Goal: Information Seeking & Learning: Learn about a topic

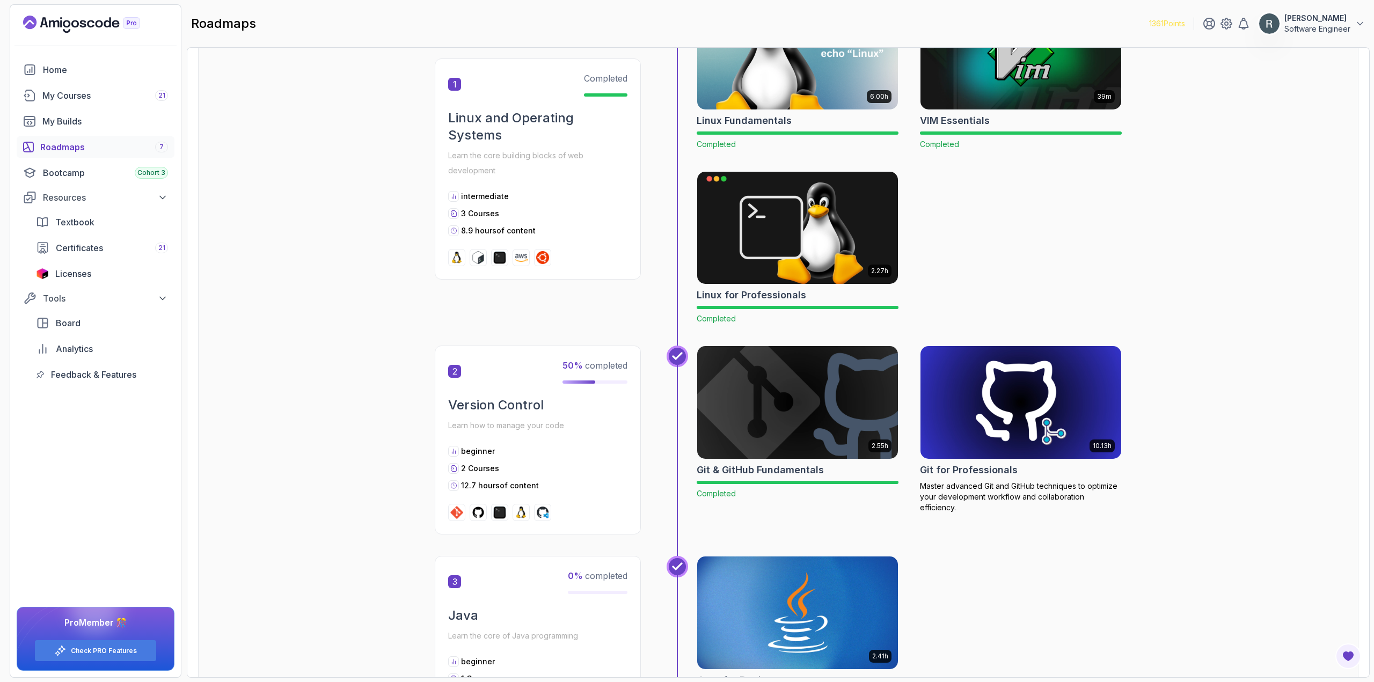
scroll to position [280, 0]
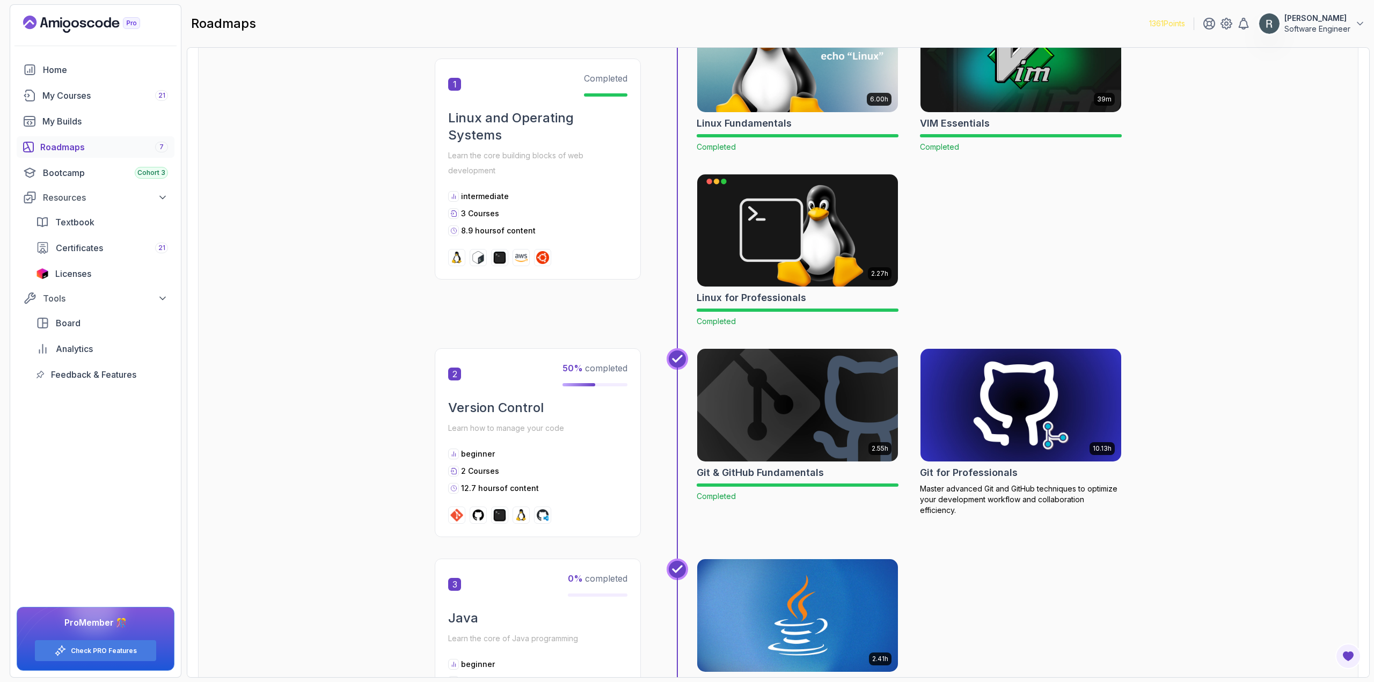
click at [1022, 405] on img at bounding box center [1021, 405] width 211 height 118
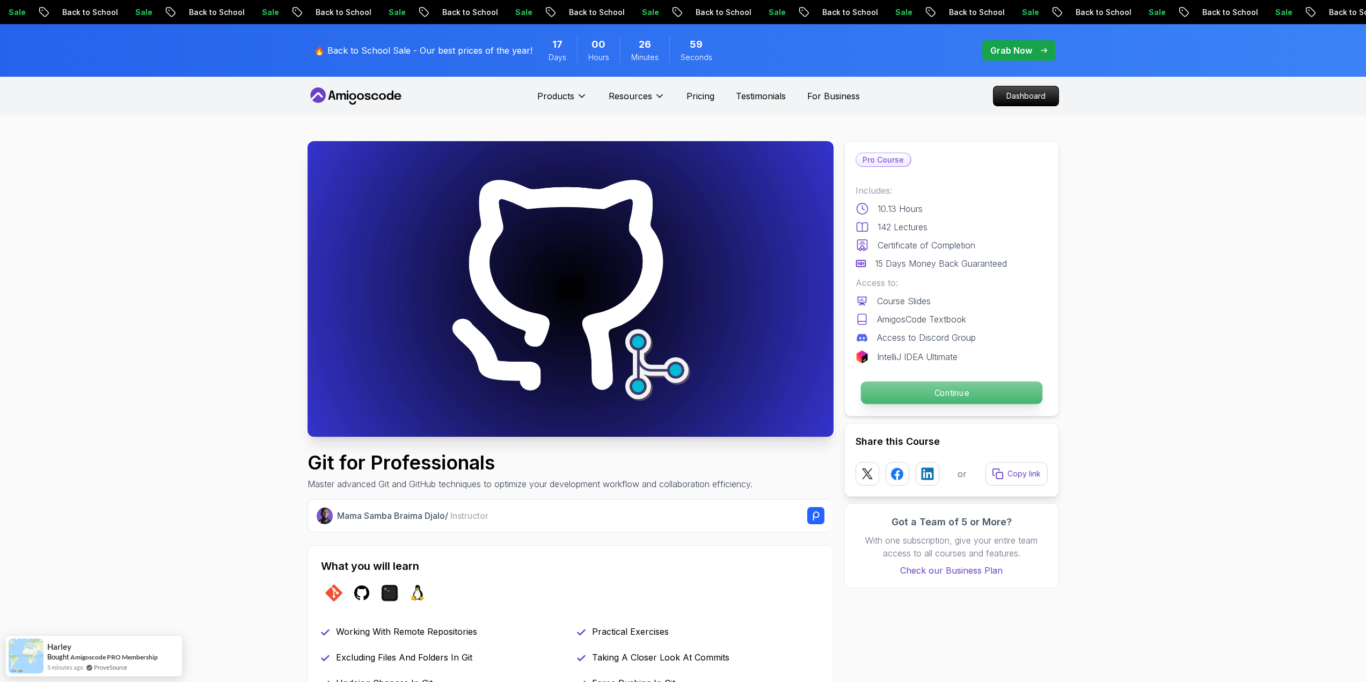
click at [997, 395] on p "Continue" at bounding box center [950, 393] width 181 height 23
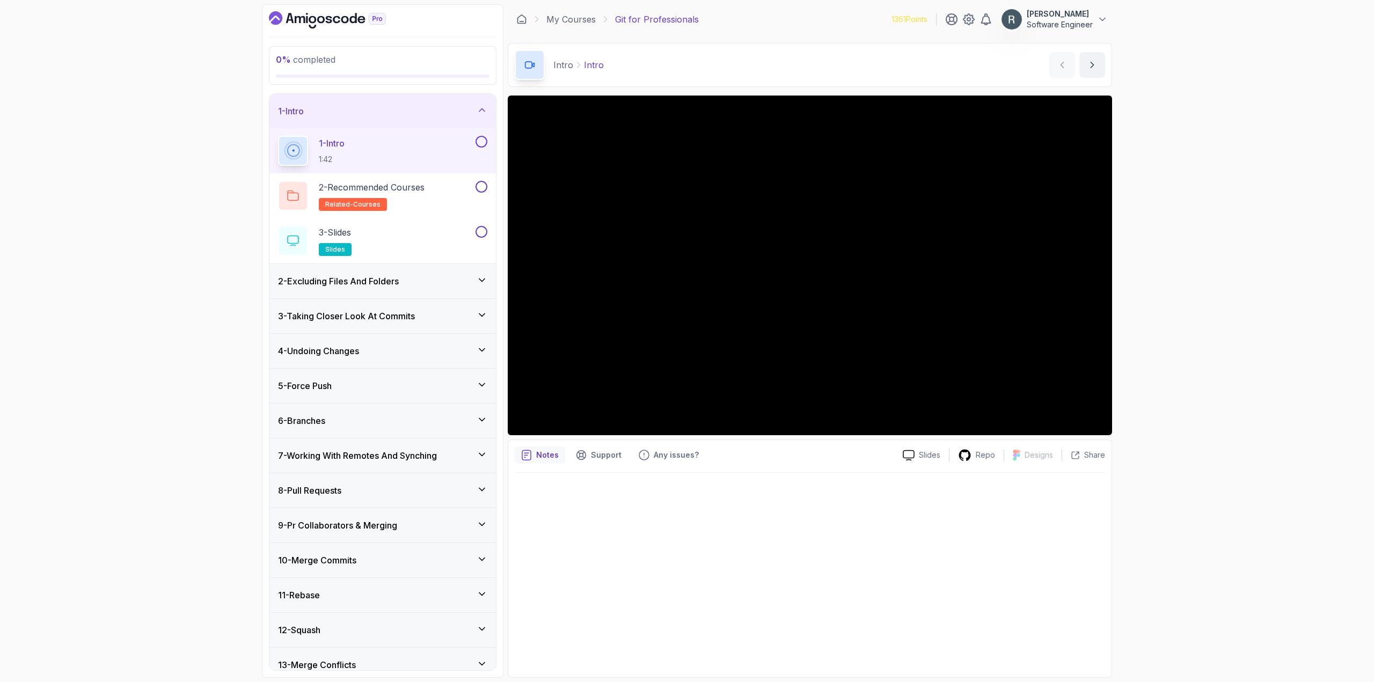
click at [480, 142] on button at bounding box center [482, 142] width 12 height 12
click at [485, 191] on button at bounding box center [482, 187] width 12 height 12
click at [449, 226] on div "3 - Slides slides" at bounding box center [375, 241] width 195 height 30
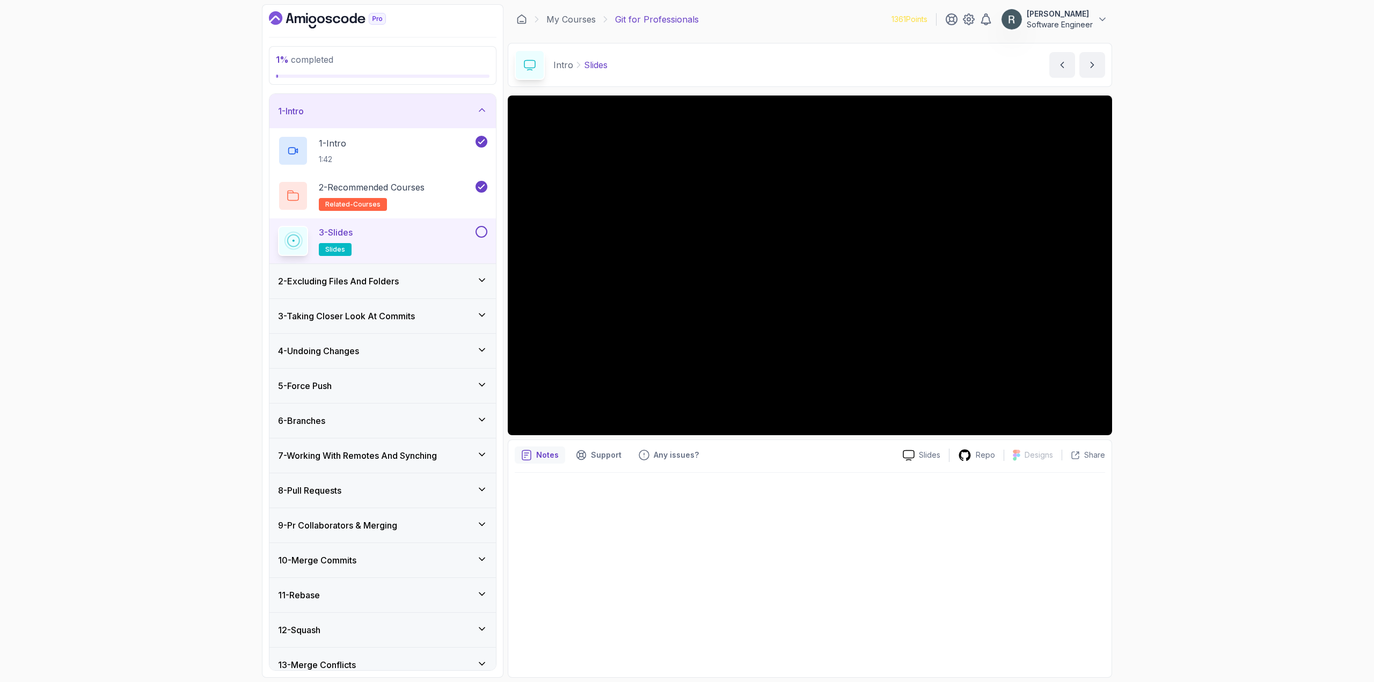
click at [480, 234] on button at bounding box center [482, 232] width 12 height 12
click at [432, 275] on div "2 - Excluding Files And Folders" at bounding box center [382, 281] width 209 height 13
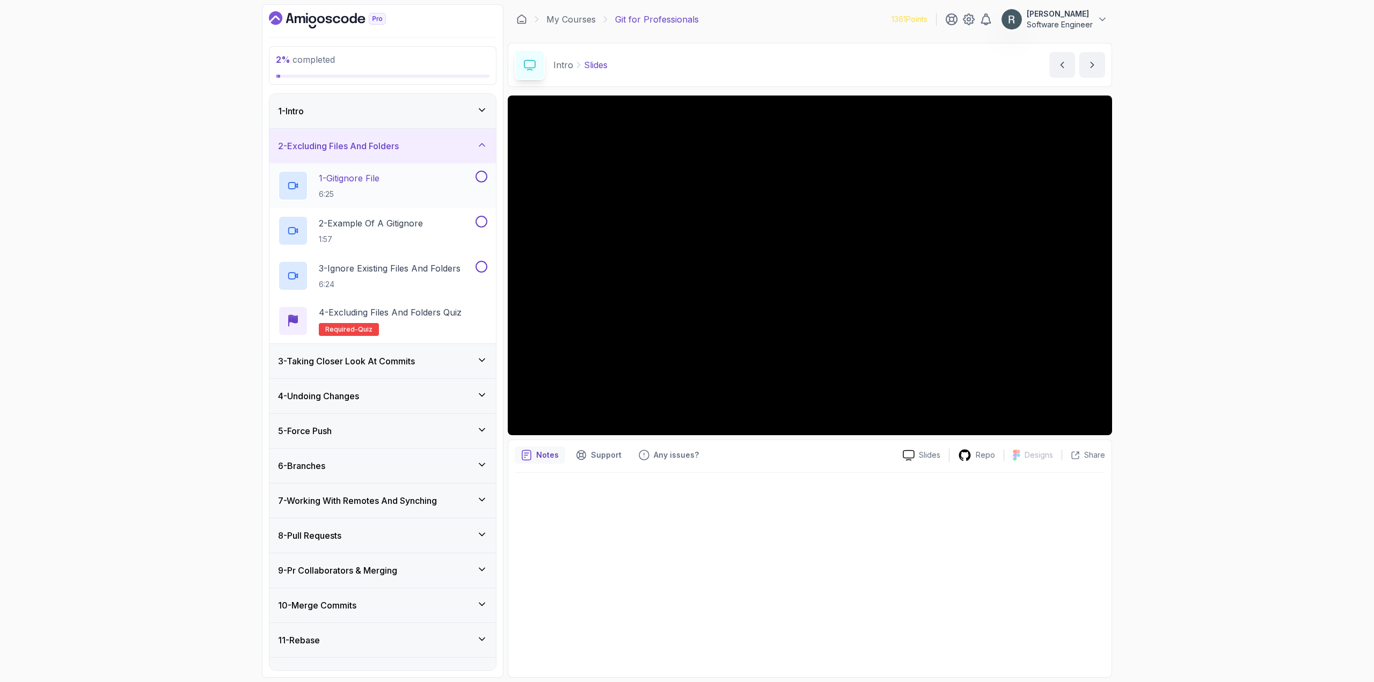
click at [435, 184] on div "1 - Gitignore File 6:25" at bounding box center [375, 186] width 195 height 30
click at [481, 172] on button at bounding box center [482, 177] width 12 height 12
click at [450, 228] on div "2 - Example Of A Gitignore 1:57" at bounding box center [375, 231] width 195 height 30
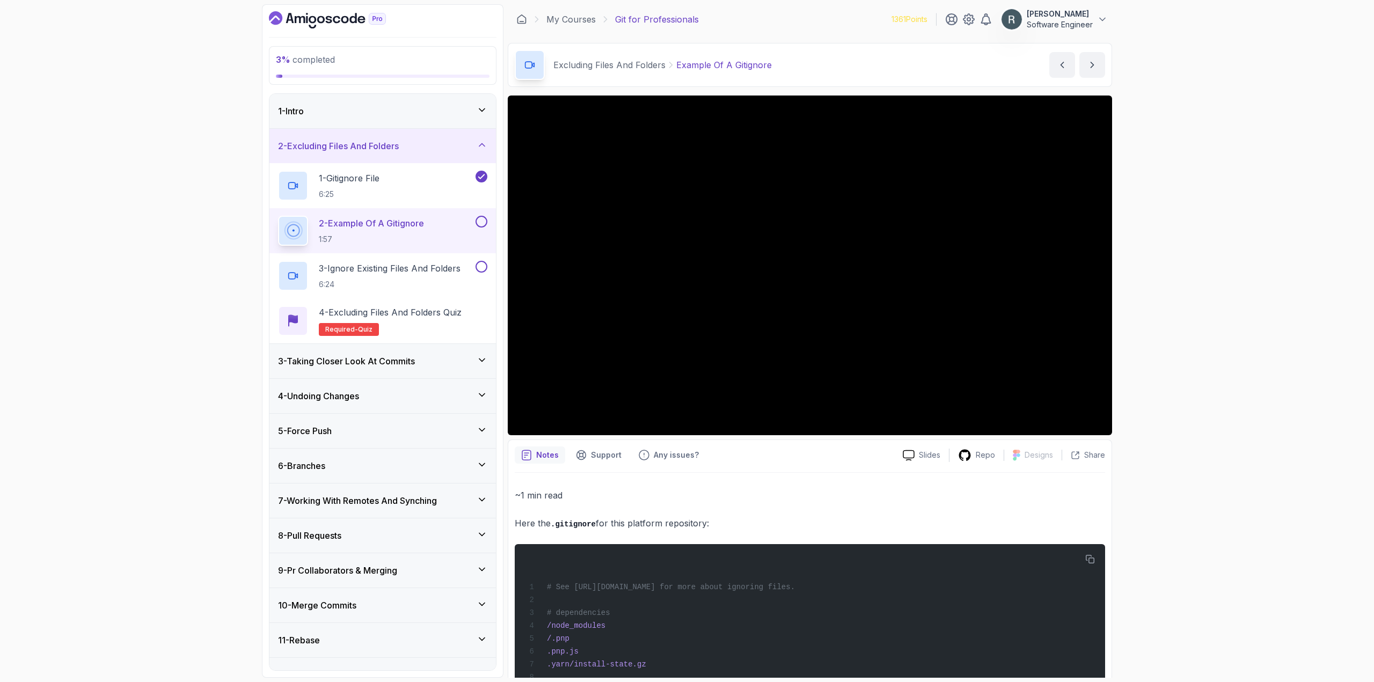
click at [483, 222] on button at bounding box center [482, 222] width 12 height 12
click at [427, 280] on p "6:24" at bounding box center [390, 284] width 142 height 11
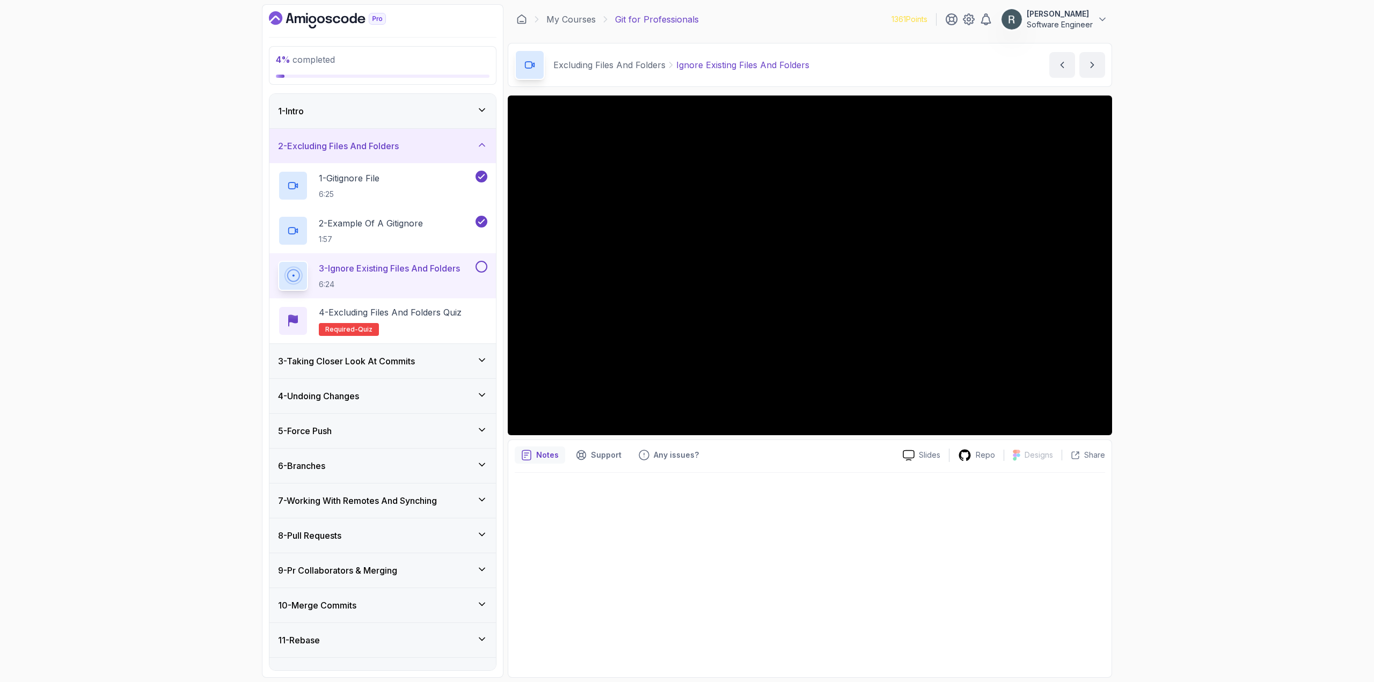
click at [477, 263] on button at bounding box center [482, 267] width 12 height 12
click at [451, 310] on p "4 - Excluding Files and Folders Quiz" at bounding box center [390, 312] width 143 height 13
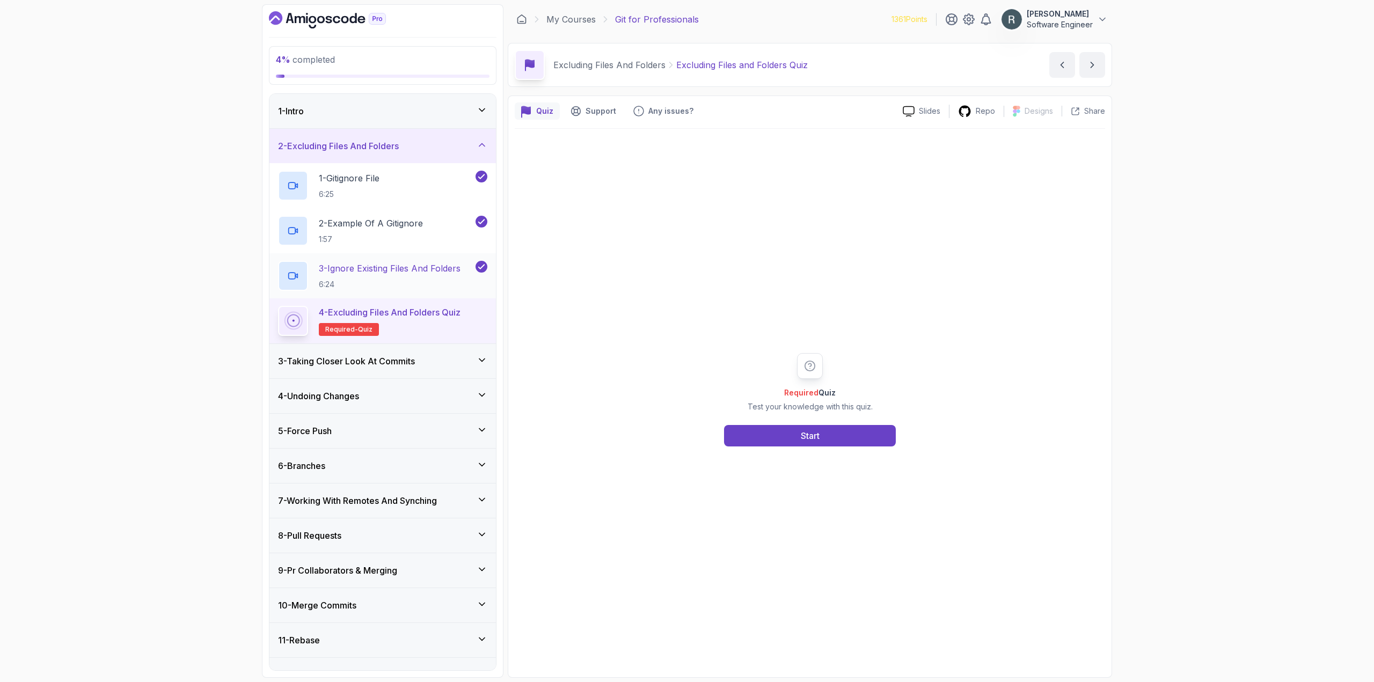
click at [445, 277] on h2 "3 - Ignore Existing Files And Folders 6:24" at bounding box center [390, 276] width 142 height 28
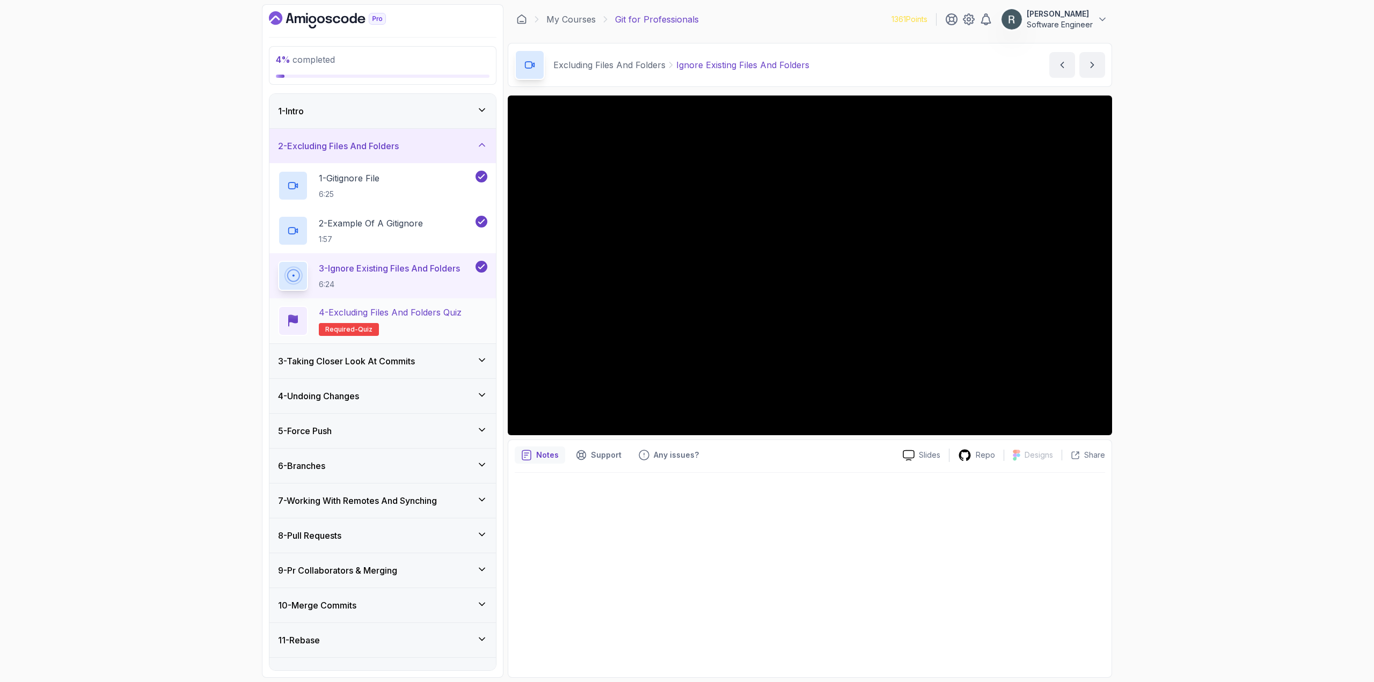
click at [462, 313] on p "4 - Excluding Files and Folders Quiz" at bounding box center [390, 312] width 143 height 13
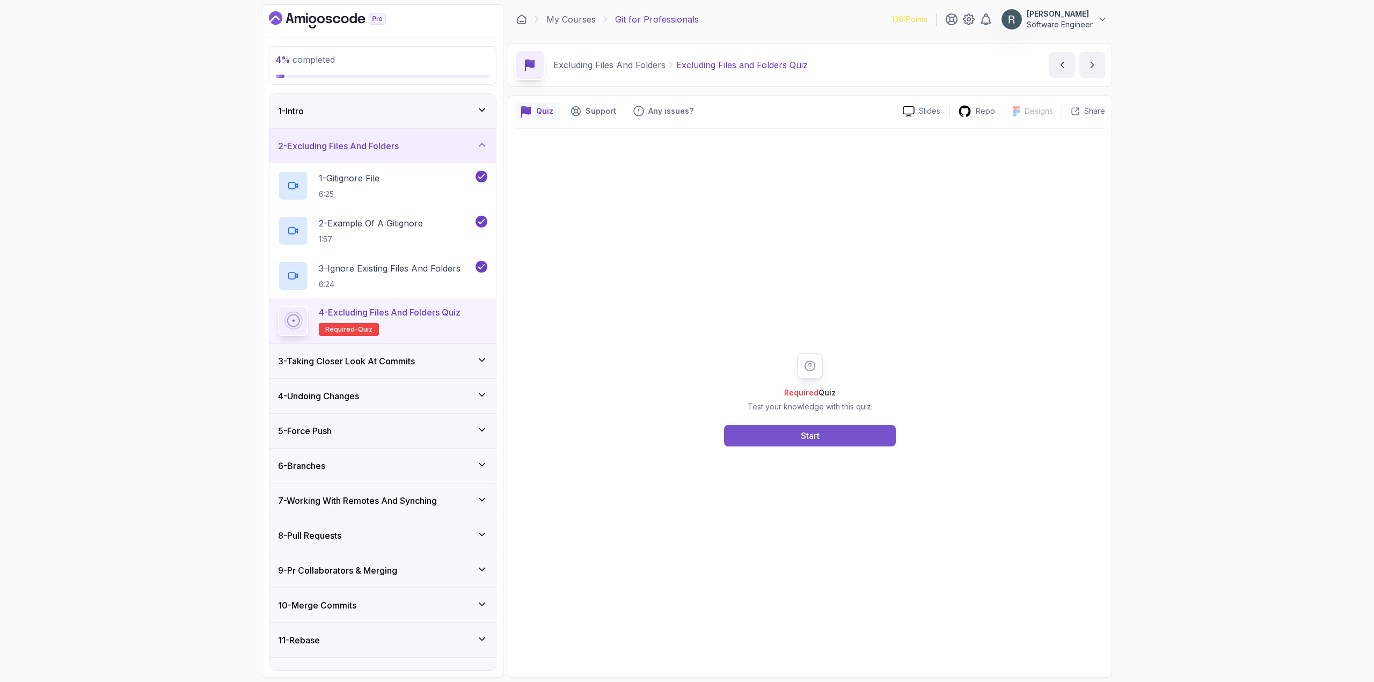
click at [772, 431] on button "Start" at bounding box center [810, 435] width 172 height 21
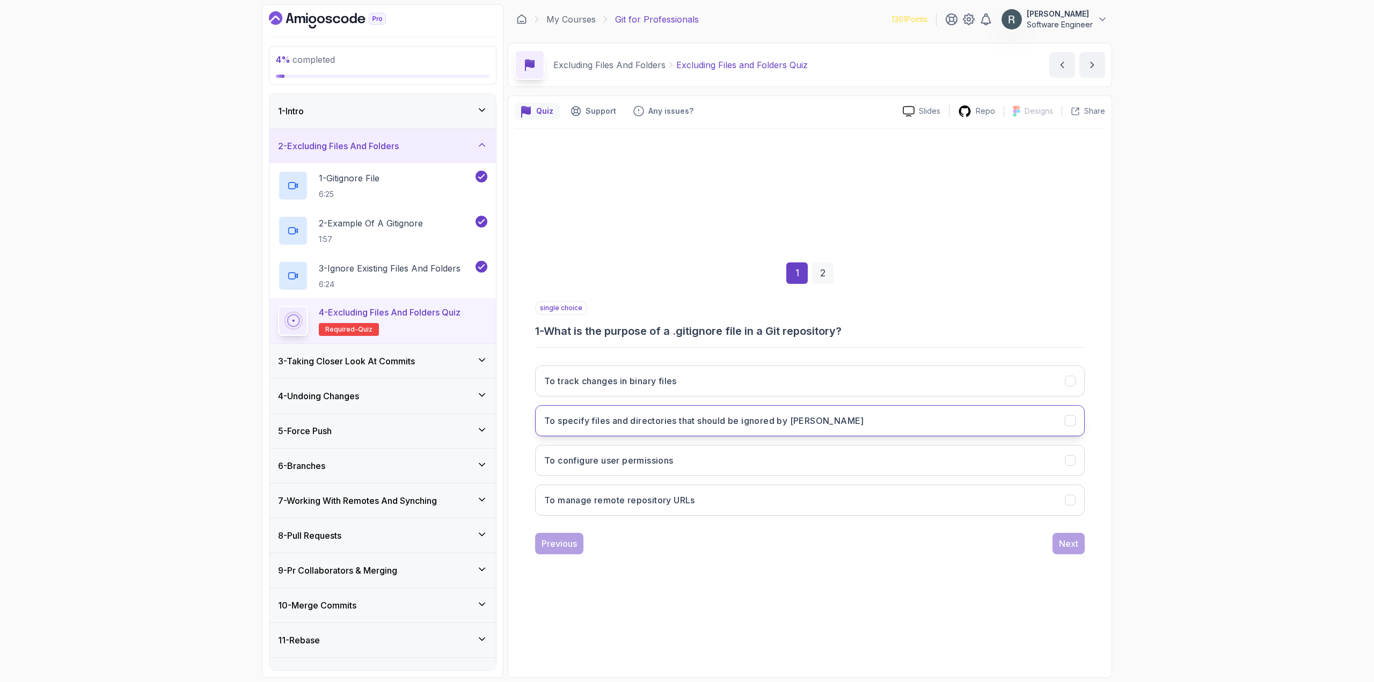
click at [716, 426] on h3 "To specify files and directories that should be ignored by [PERSON_NAME]" at bounding box center [704, 420] width 320 height 13
click at [1060, 539] on div "Next" at bounding box center [1068, 543] width 19 height 13
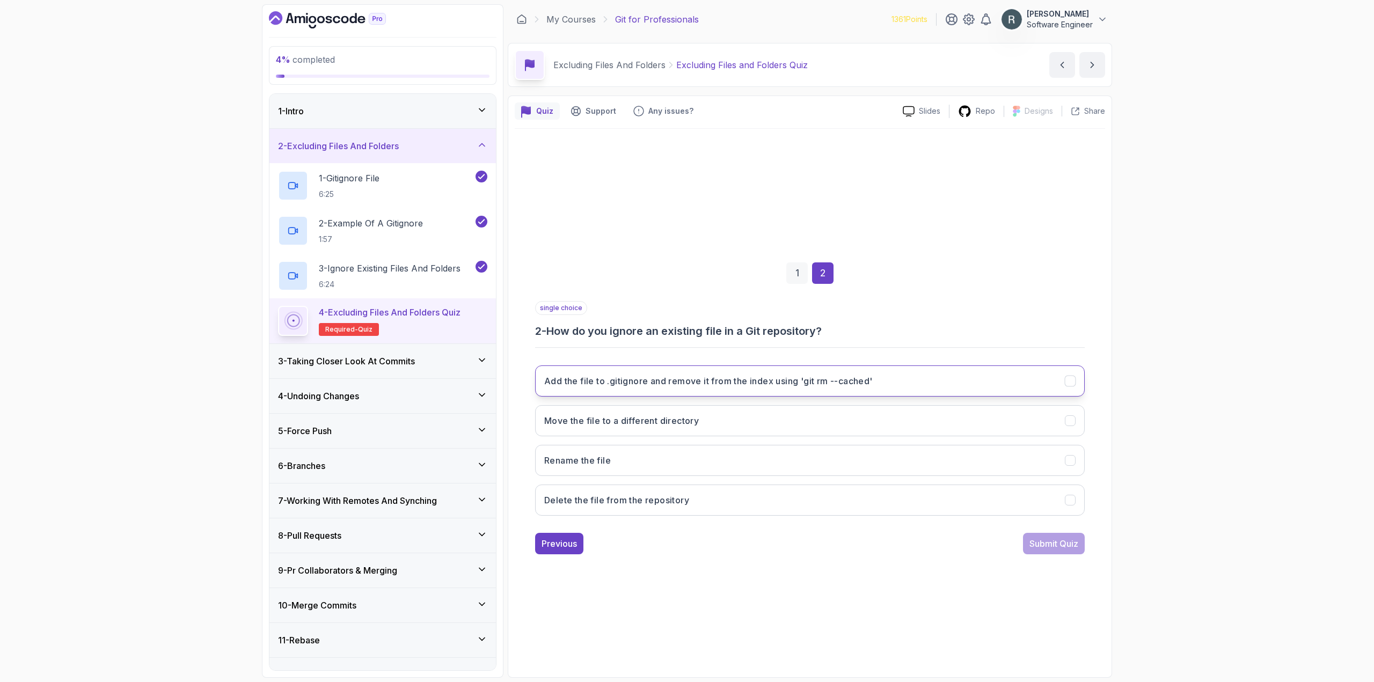
click at [682, 391] on button "Add the file to .gitignore and remove it from the index using 'git rm --cached'" at bounding box center [810, 380] width 550 height 31
click at [1048, 546] on div "Submit Quiz" at bounding box center [1053, 543] width 49 height 13
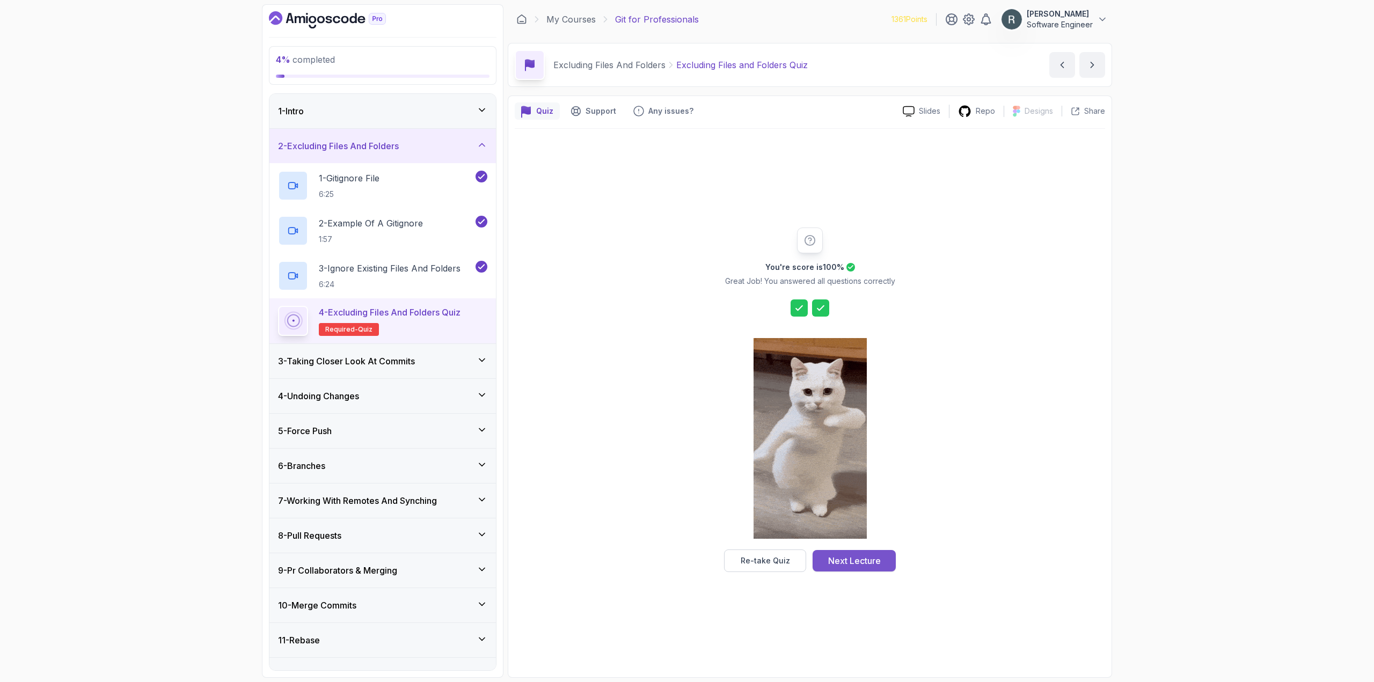
click at [872, 561] on div "Next Lecture" at bounding box center [854, 560] width 53 height 13
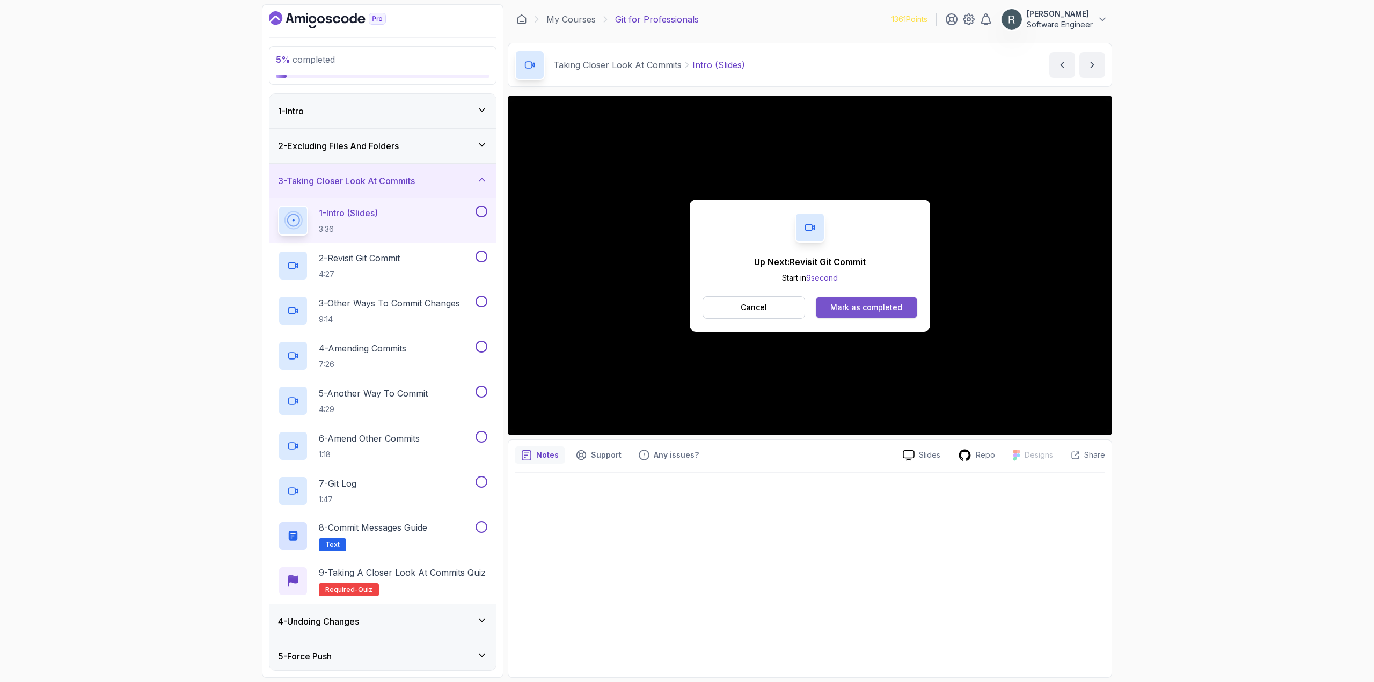
click at [887, 306] on div "Mark as completed" at bounding box center [866, 307] width 72 height 11
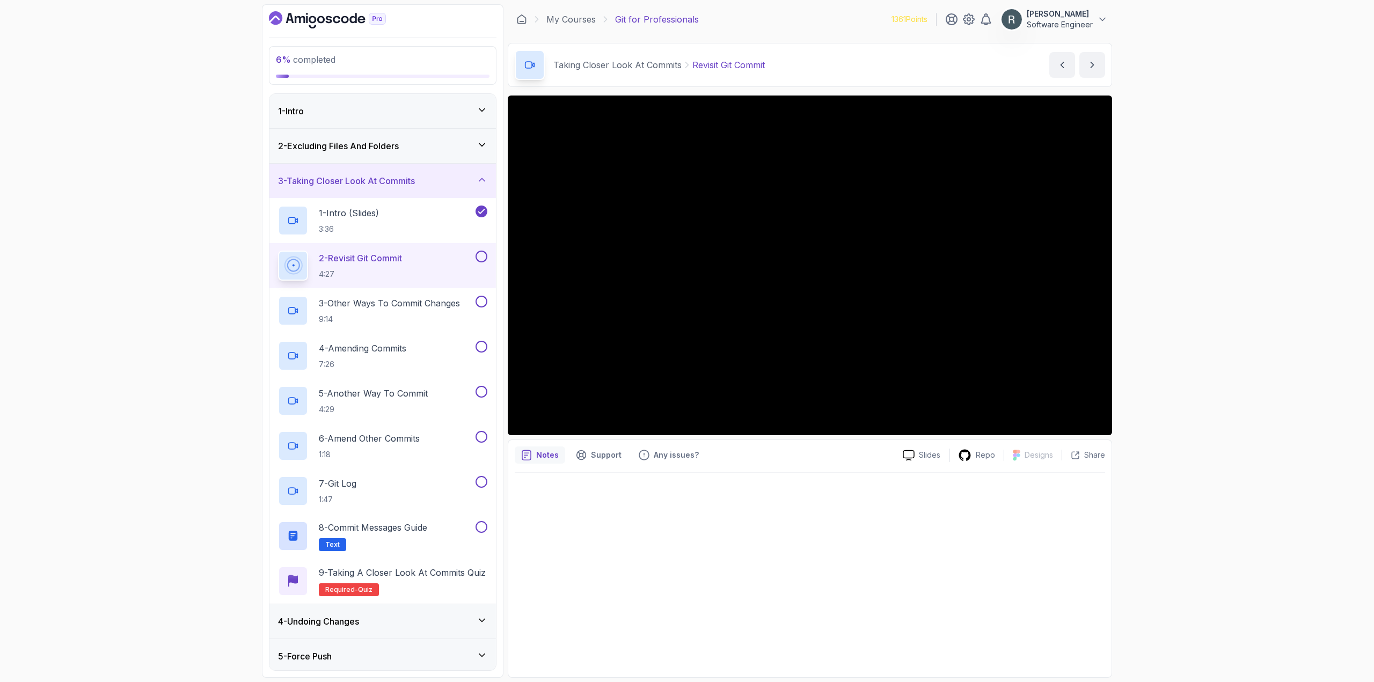
click at [479, 252] on button at bounding box center [482, 257] width 12 height 12
click at [427, 316] on p "9:14" at bounding box center [389, 319] width 141 height 11
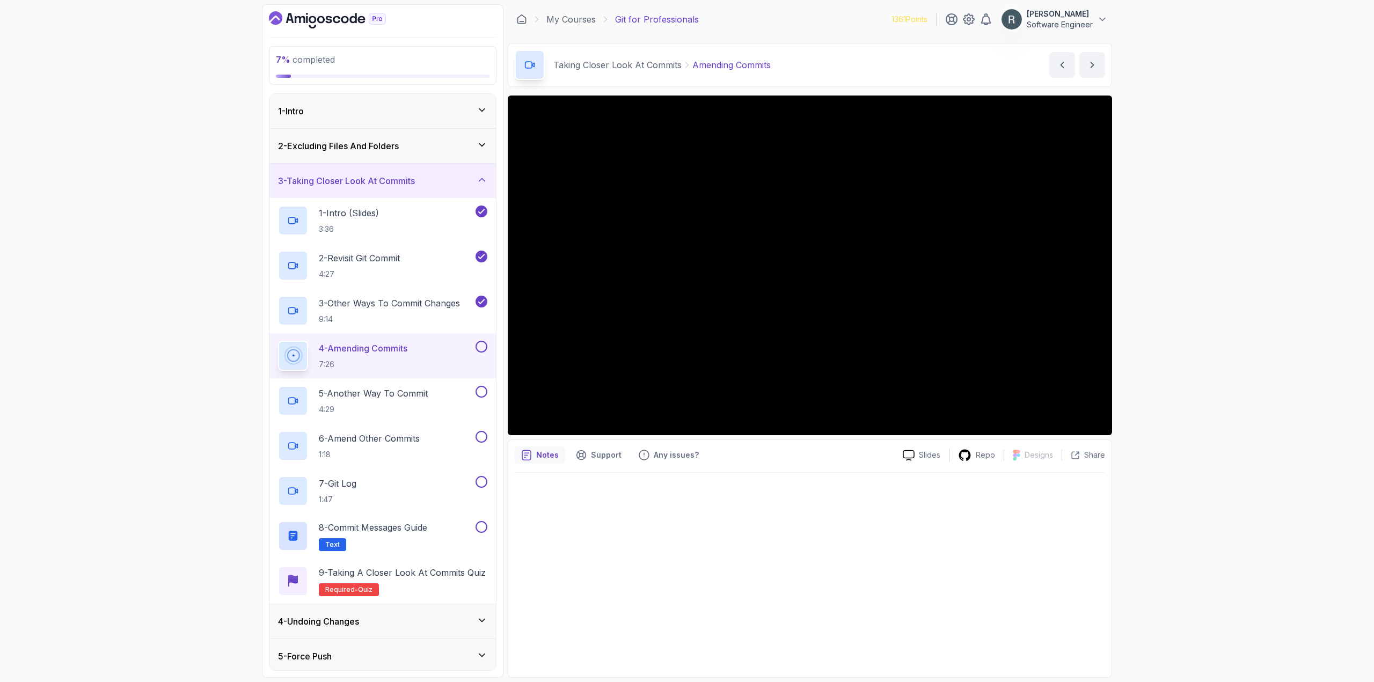
click at [482, 341] on button at bounding box center [482, 347] width 12 height 12
click at [431, 386] on div "5 - Another Way To Commit 4:29" at bounding box center [375, 401] width 195 height 30
click at [278, 386] on button "5 - Another Way To Commit 4:29" at bounding box center [382, 401] width 209 height 30
click at [477, 393] on button at bounding box center [482, 392] width 12 height 12
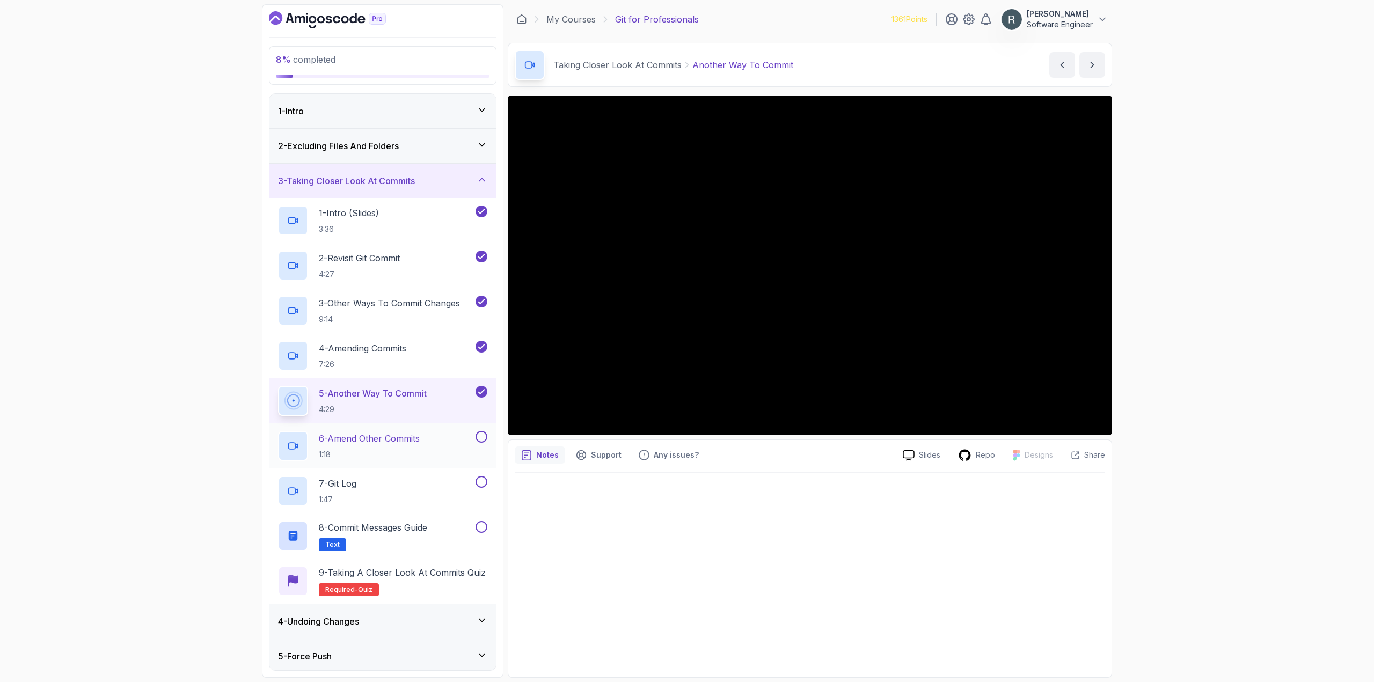
click at [417, 442] on p "6 - Amend Other Commits" at bounding box center [369, 438] width 101 height 13
click at [480, 434] on button at bounding box center [482, 437] width 12 height 12
click at [462, 487] on div "7 - git log 1:47" at bounding box center [375, 491] width 195 height 30
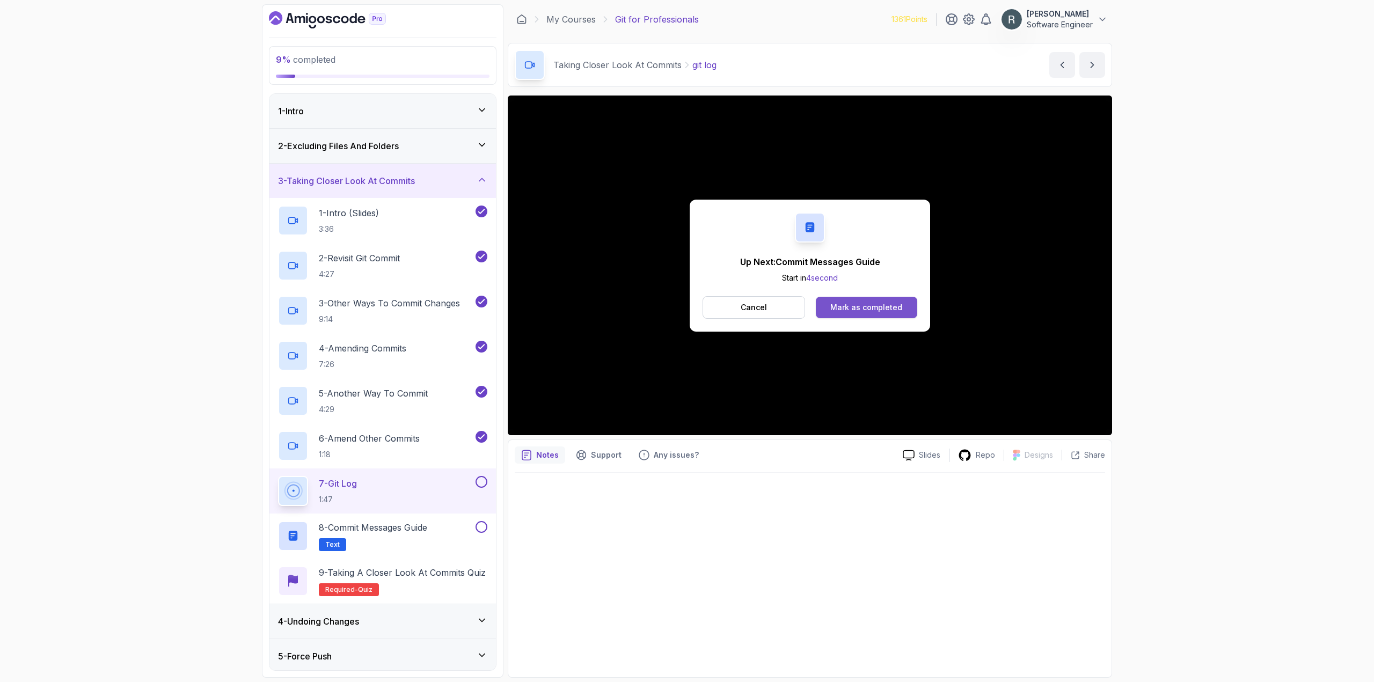
click at [863, 308] on div "Mark as completed" at bounding box center [866, 307] width 72 height 11
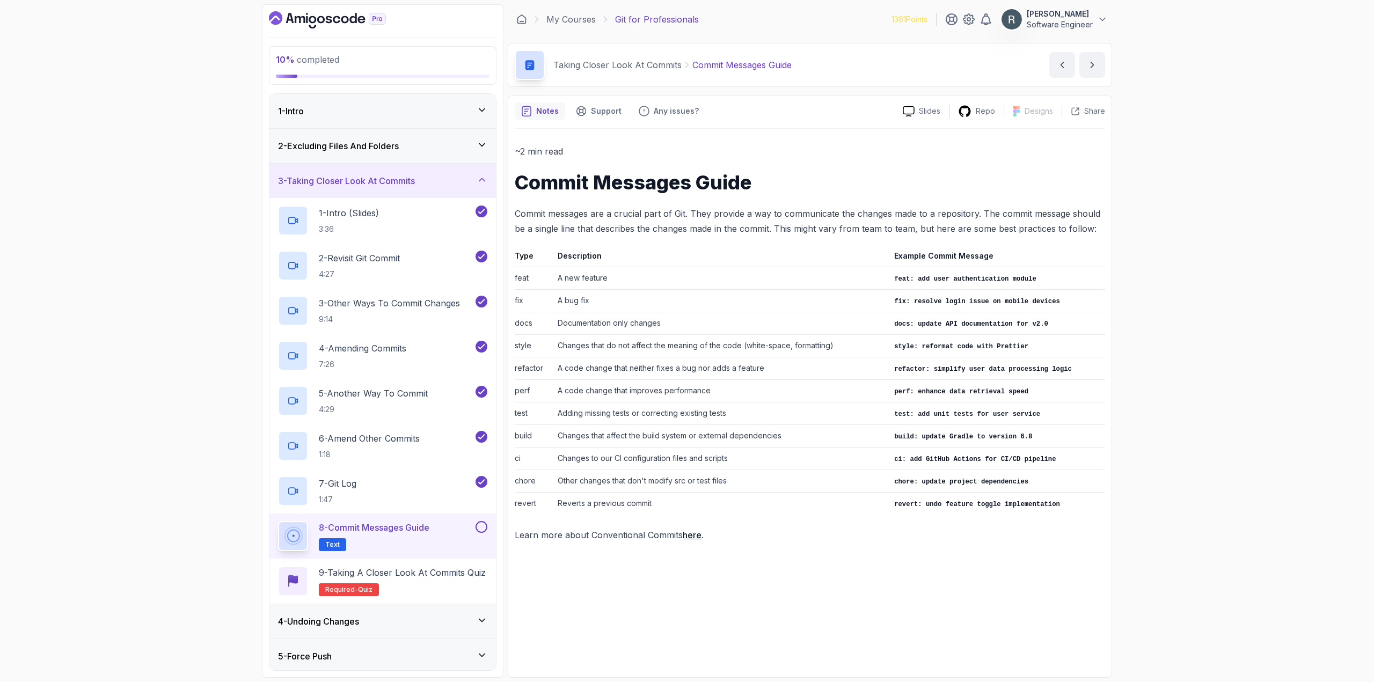
click at [480, 532] on button at bounding box center [482, 527] width 12 height 12
click at [420, 579] on p "9 - Taking a Closer Look at Commits Quiz" at bounding box center [402, 572] width 167 height 13
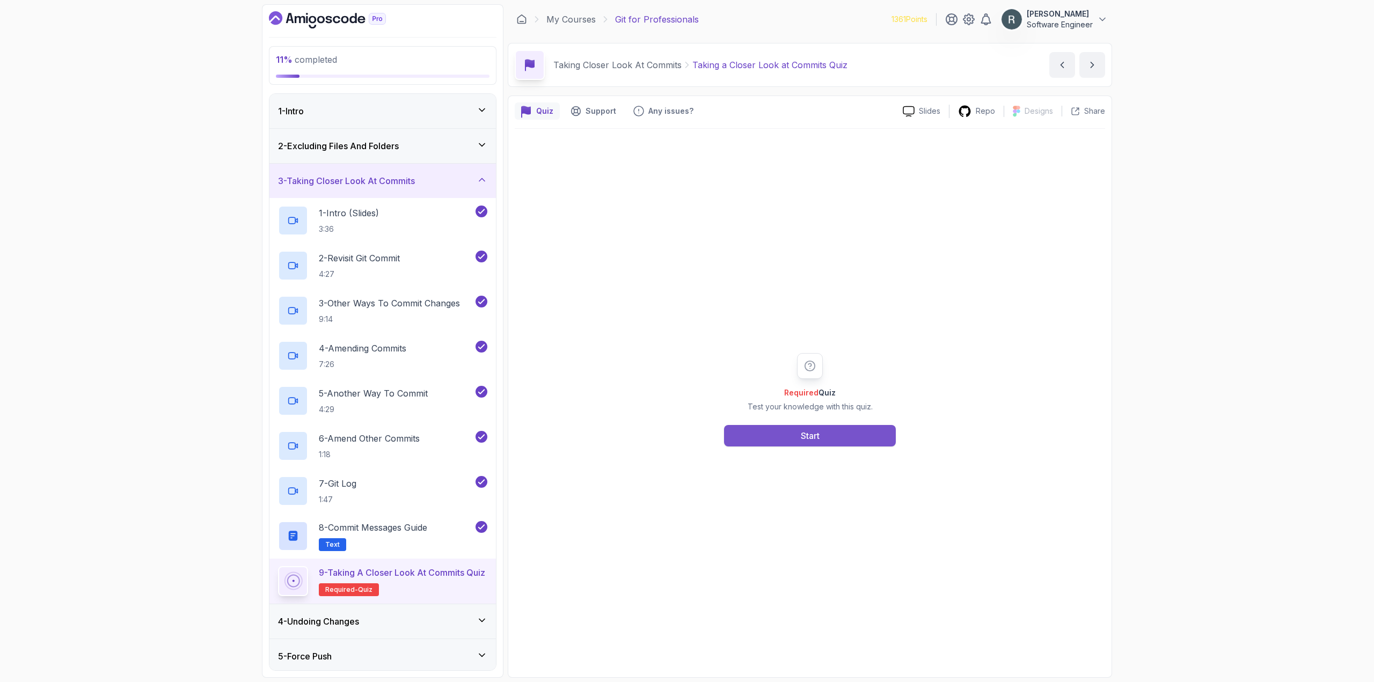
click at [772, 434] on button "Start" at bounding box center [810, 435] width 172 height 21
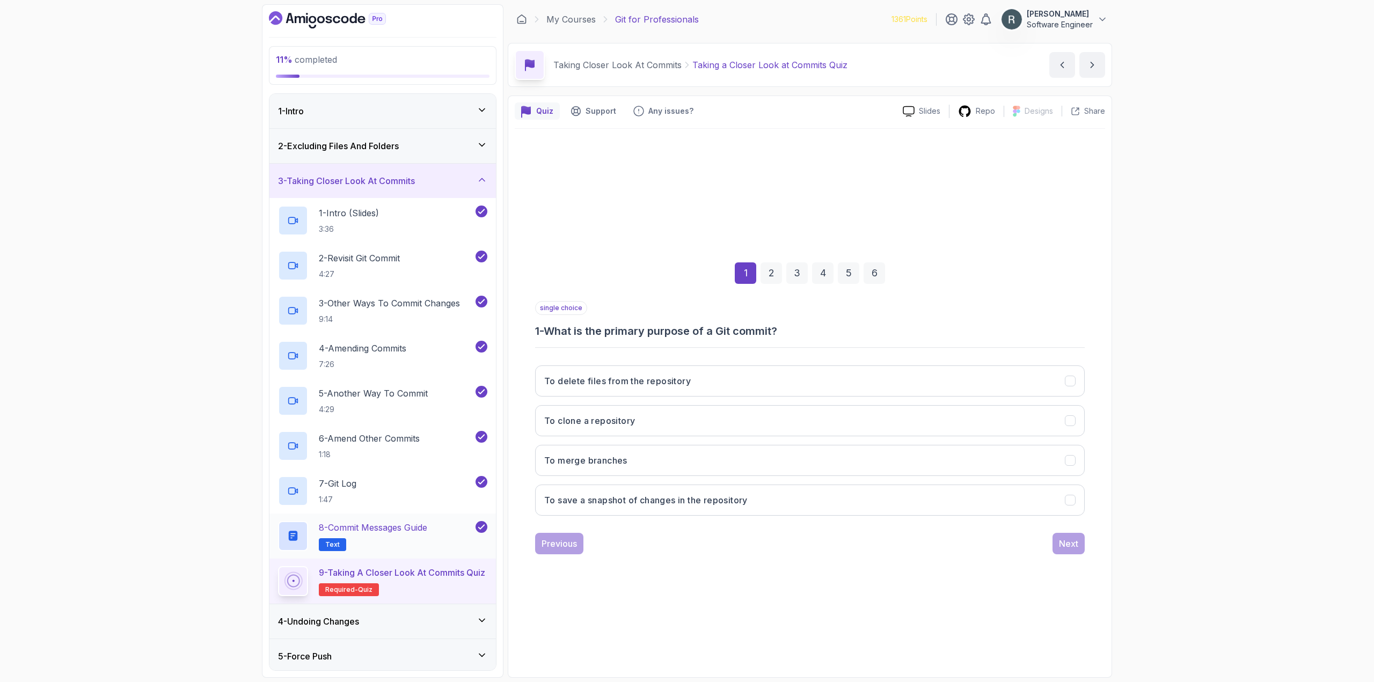
click at [363, 539] on h2 "8 - Commit Messages Guide Text" at bounding box center [373, 536] width 108 height 30
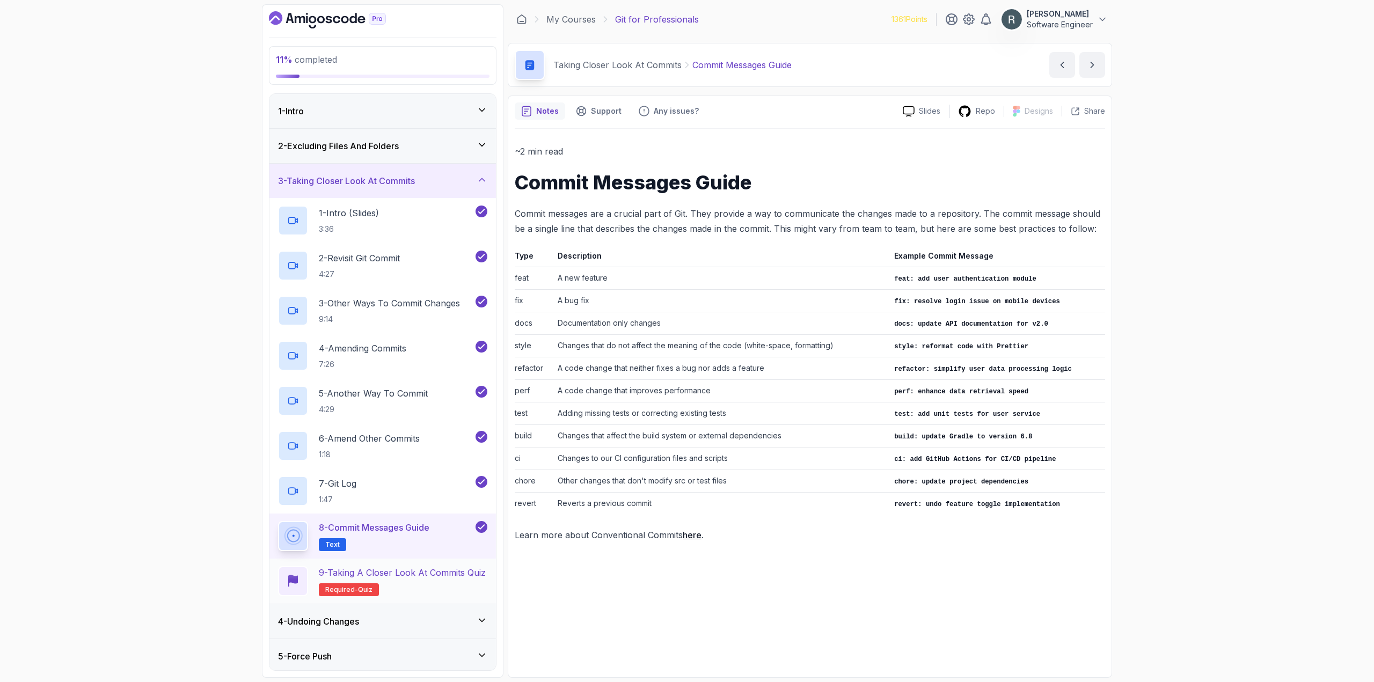
click at [396, 590] on h2 "9 - Taking a Closer Look at Commits Quiz Required- quiz" at bounding box center [402, 581] width 167 height 30
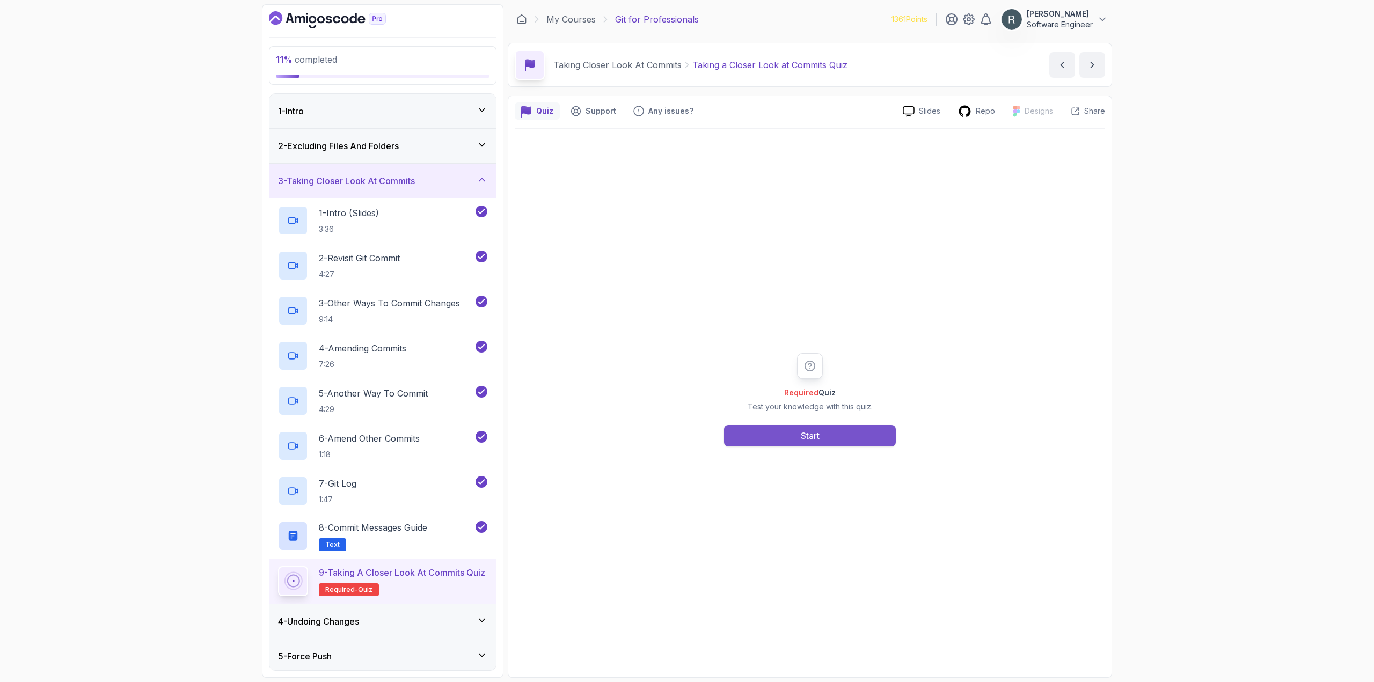
click at [794, 437] on button "Start" at bounding box center [810, 435] width 172 height 21
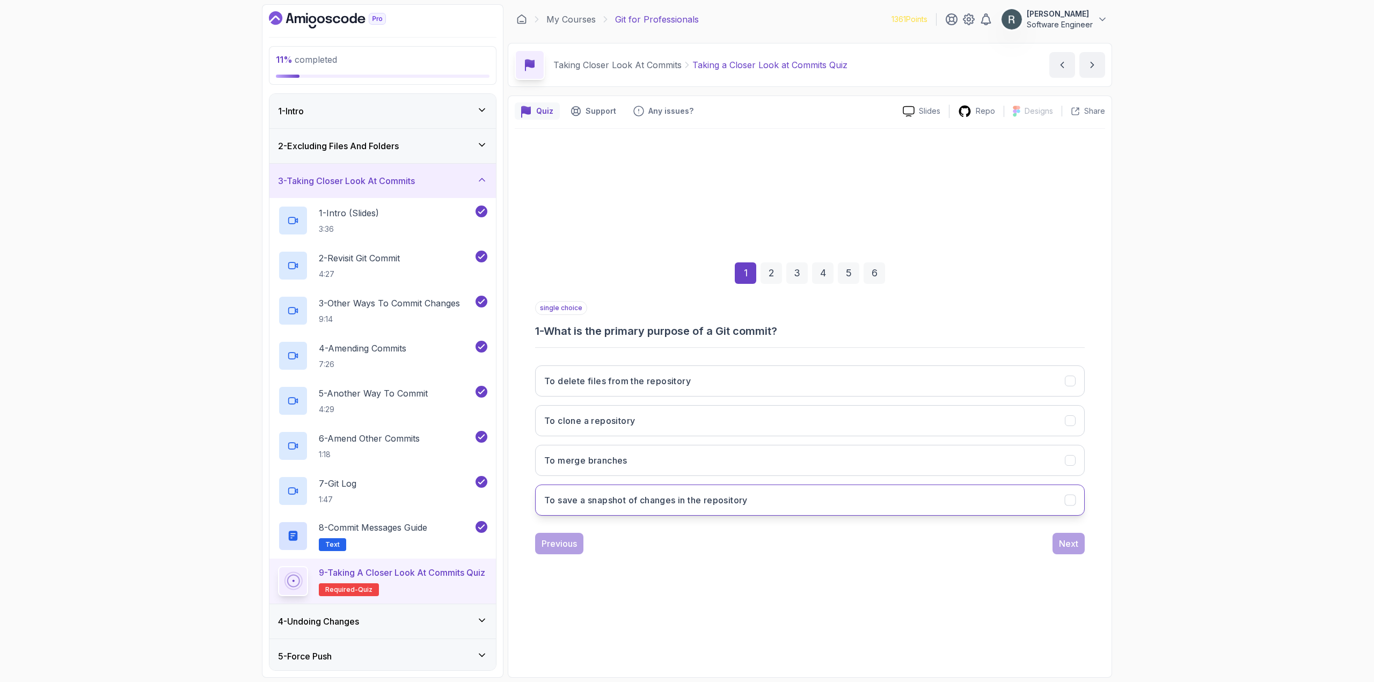
click at [756, 500] on button "To save a snapshot of changes in the repository" at bounding box center [810, 500] width 550 height 31
click at [1066, 539] on div "Next" at bounding box center [1068, 543] width 19 height 13
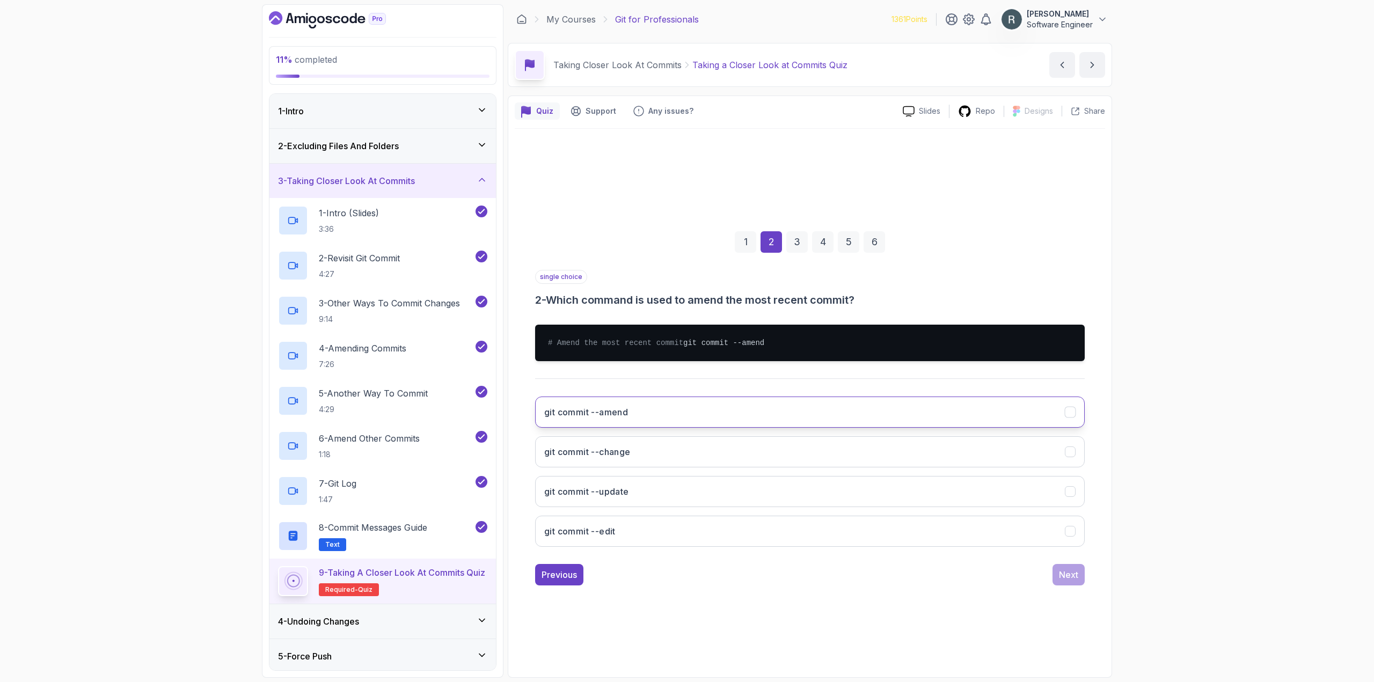
click at [874, 413] on button "git commit --amend" at bounding box center [810, 412] width 550 height 31
click at [1067, 574] on div "Next" at bounding box center [1068, 574] width 19 height 13
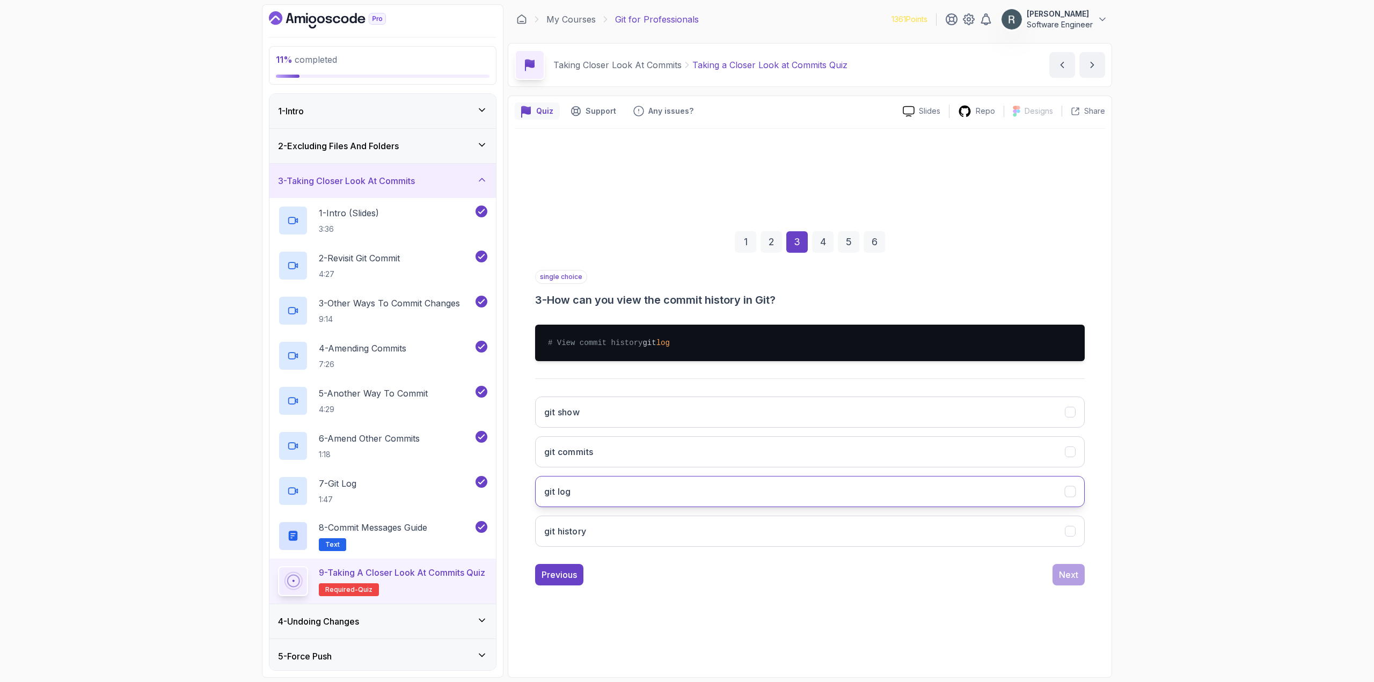
click at [946, 494] on button "git log" at bounding box center [810, 491] width 550 height 31
click at [1071, 578] on div "Next" at bounding box center [1068, 574] width 19 height 13
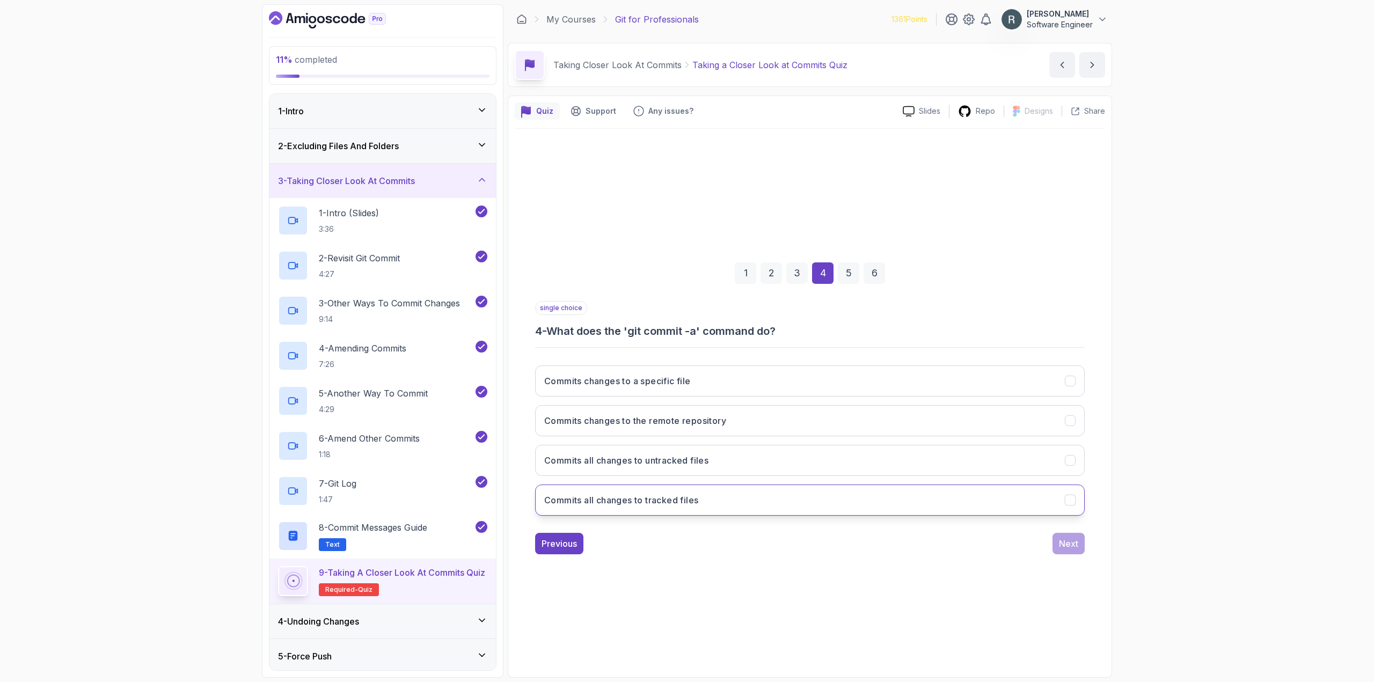
click at [878, 496] on button "Commits all changes to tracked files" at bounding box center [810, 500] width 550 height 31
click at [1079, 541] on button "Next" at bounding box center [1068, 543] width 32 height 21
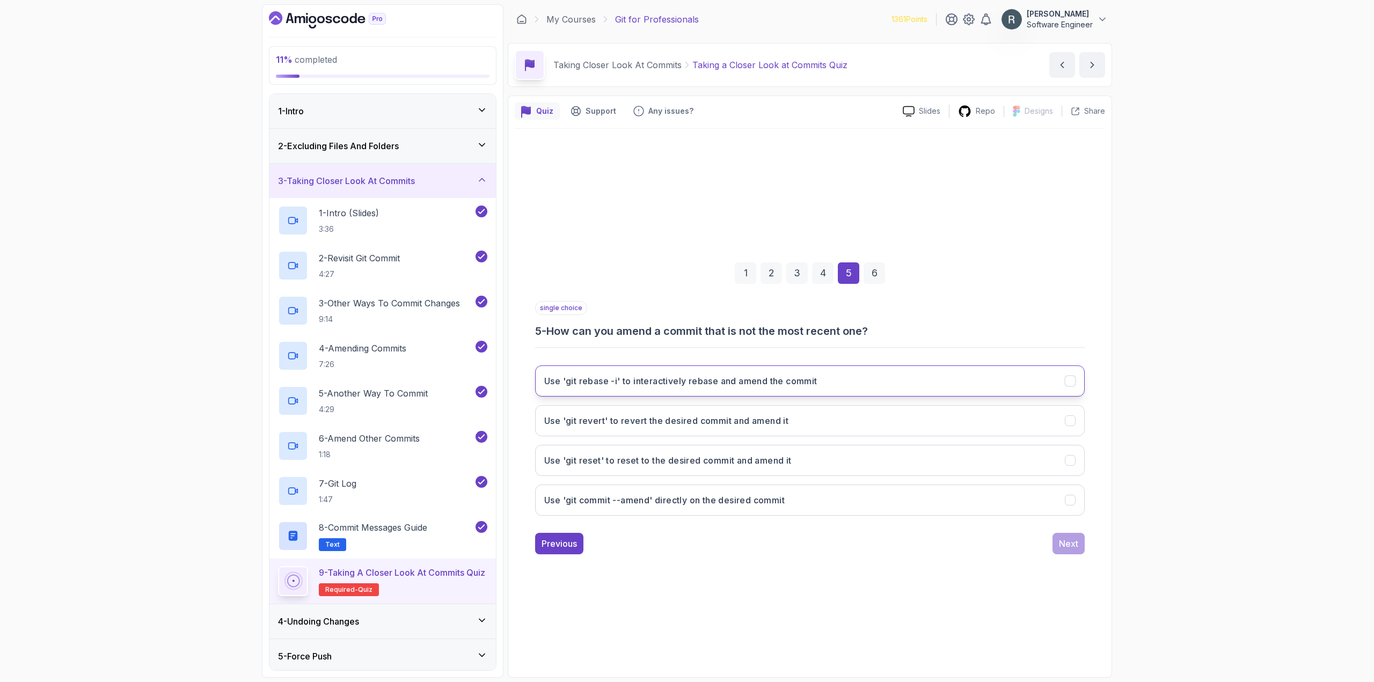
click at [886, 389] on button "Use 'git rebase -i' to interactively rebase and amend the commit" at bounding box center [810, 380] width 550 height 31
click at [1073, 542] on div "Next" at bounding box center [1068, 543] width 19 height 13
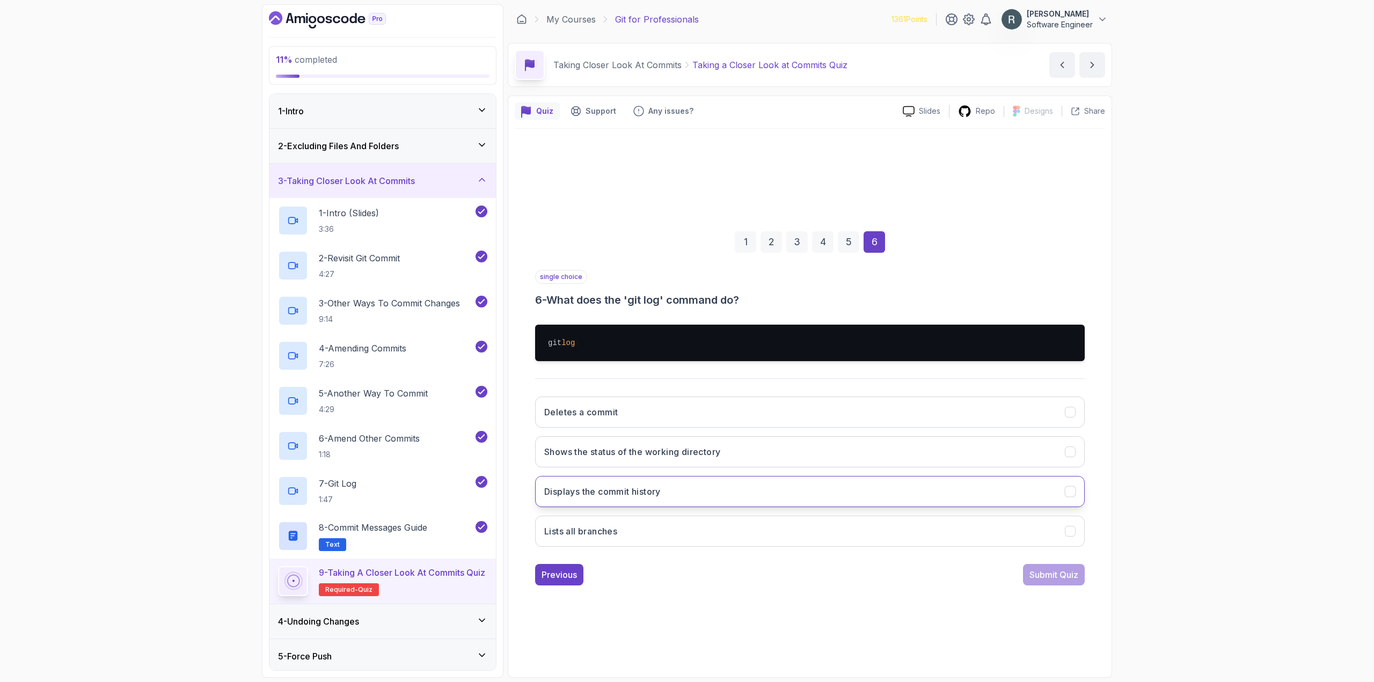
click at [963, 501] on button "Displays the commit history" at bounding box center [810, 491] width 550 height 31
click at [1055, 575] on div "Submit Quiz" at bounding box center [1053, 574] width 49 height 13
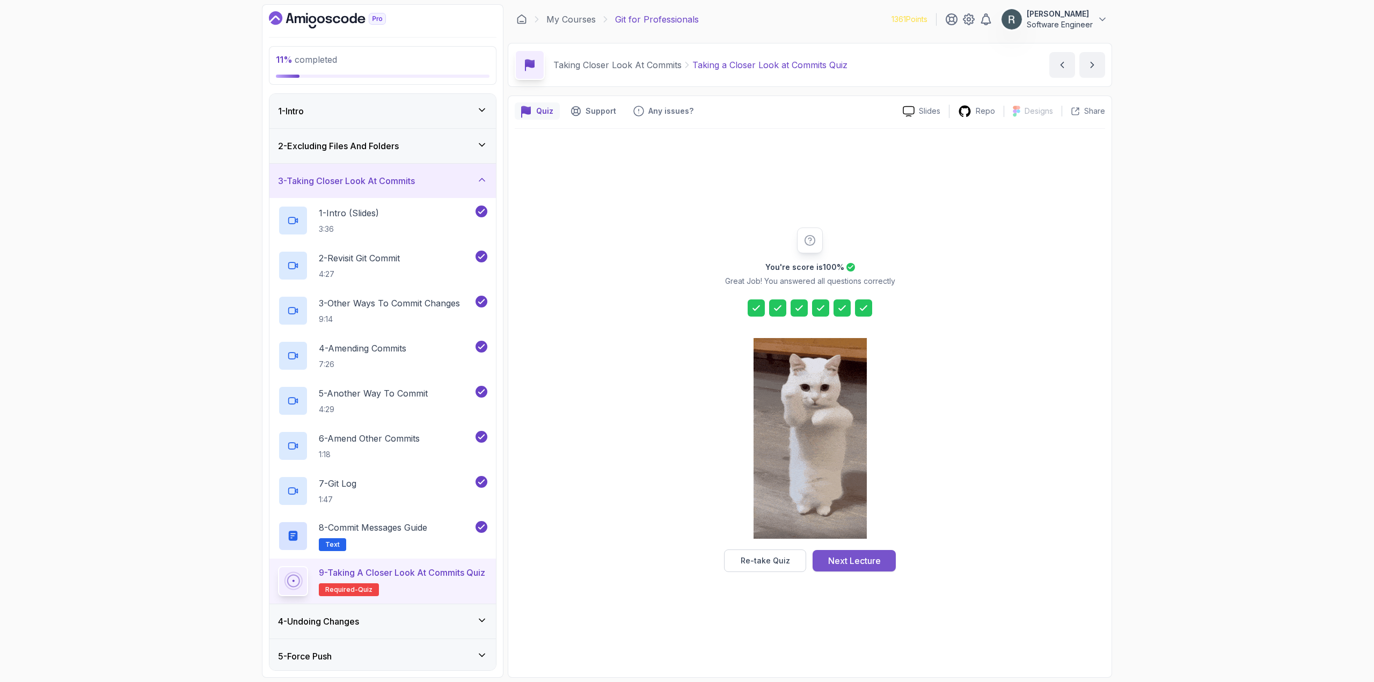
click at [848, 565] on div "Next Lecture" at bounding box center [854, 560] width 53 height 13
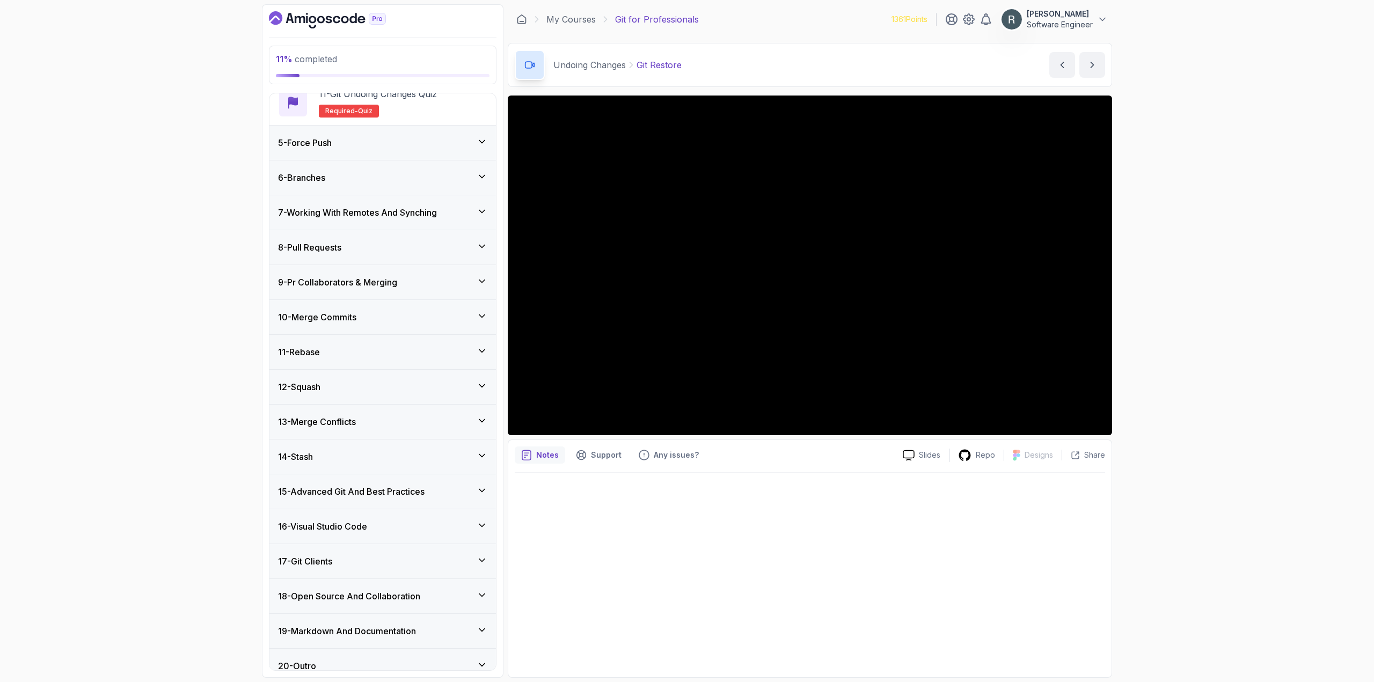
scroll to position [616, 0]
